Goal: Task Accomplishment & Management: Use online tool/utility

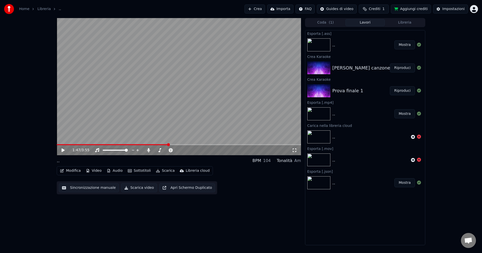
click at [6, 13] on img at bounding box center [9, 9] width 10 height 10
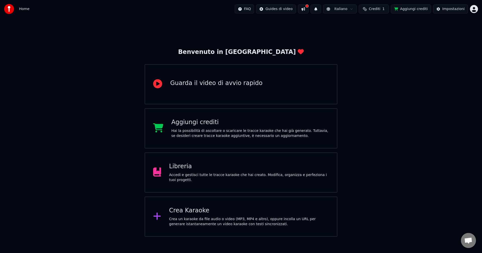
click at [221, 217] on div "Crea un karaoke da file audio o video (MP3, MP4 e altro), oppure incolla un URL…" at bounding box center [249, 222] width 160 height 10
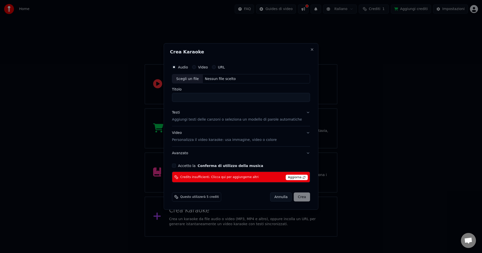
click at [196, 66] on button "Video" at bounding box center [194, 67] width 4 height 4
click at [198, 81] on div "Scegli un file" at bounding box center [187, 78] width 31 height 9
type input "**********"
click at [176, 165] on button "Accetto la Conferma di utilizzo della musica" at bounding box center [174, 166] width 4 height 4
click at [293, 193] on div "[PERSON_NAME]" at bounding box center [290, 197] width 40 height 9
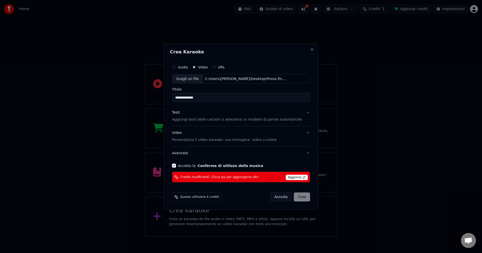
click at [292, 177] on span "Aggiorna" at bounding box center [297, 178] width 22 height 6
click at [205, 98] on input "**********" at bounding box center [241, 97] width 138 height 9
click at [277, 203] on div "Questo utilizzerà 4 crediti [PERSON_NAME]" at bounding box center [241, 197] width 142 height 13
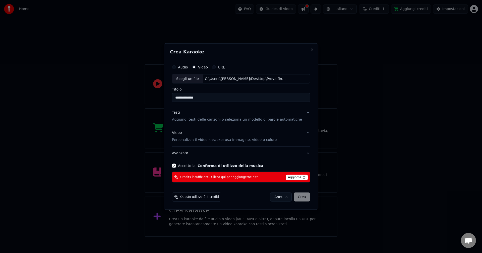
click at [277, 197] on button "Annulla" at bounding box center [281, 197] width 22 height 9
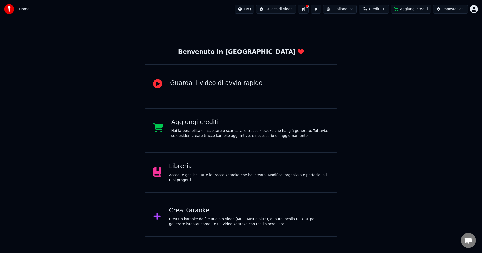
click at [376, 6] on button "Crediti 1" at bounding box center [374, 9] width 30 height 9
click at [381, 48] on button "Aggiorna" at bounding box center [378, 46] width 28 height 9
click at [400, 32] on td "30" at bounding box center [402, 33] width 35 height 9
click at [350, 31] on td "15" at bounding box center [349, 33] width 27 height 9
click at [352, 25] on th "Carica crediti" at bounding box center [349, 24] width 27 height 10
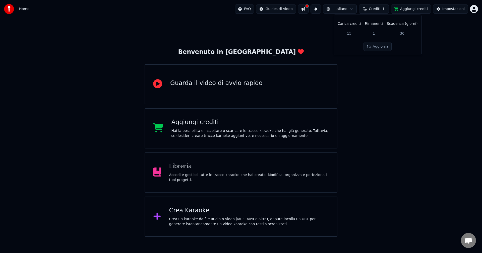
click at [372, 22] on th "Rimanenti" at bounding box center [374, 24] width 22 height 10
click at [373, 8] on button "Crediti 1" at bounding box center [374, 9] width 30 height 9
click at [475, 10] on html "Home FAQ Guides di video Italiano Crediti 1 Aggiungi crediti Impostazioni Benve…" at bounding box center [241, 118] width 482 height 237
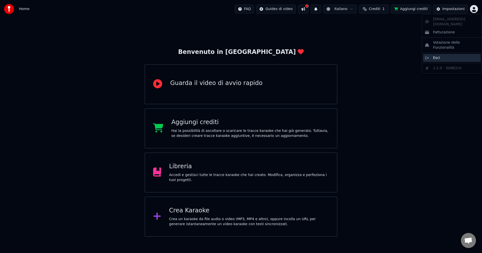
click at [446, 54] on div "Esci" at bounding box center [452, 58] width 58 height 8
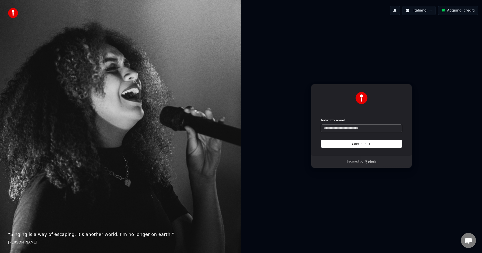
click at [352, 129] on input "Indirizzo email" at bounding box center [361, 129] width 81 height 8
click at [321, 118] on button "submit" at bounding box center [321, 118] width 0 height 0
type input "**********"
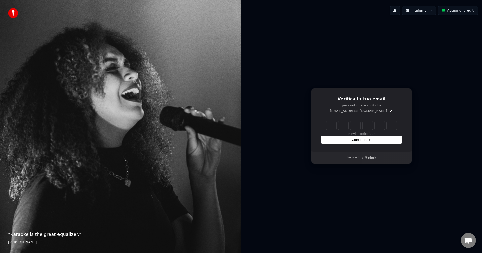
click at [336, 128] on input "Enter verification code" at bounding box center [362, 125] width 70 height 9
type input "******"
